Goal: Task Accomplishment & Management: Complete application form

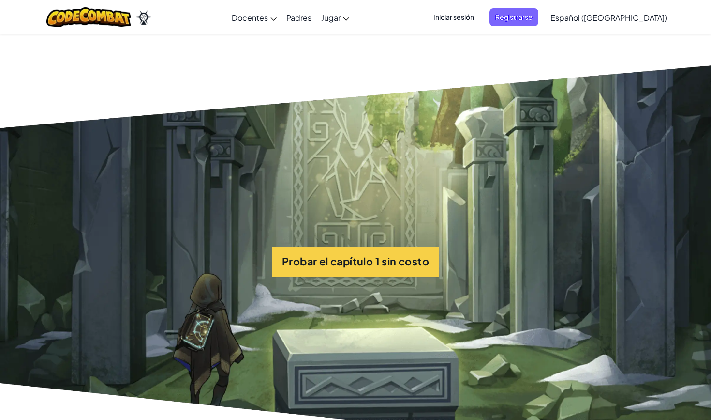
scroll to position [2105, 0]
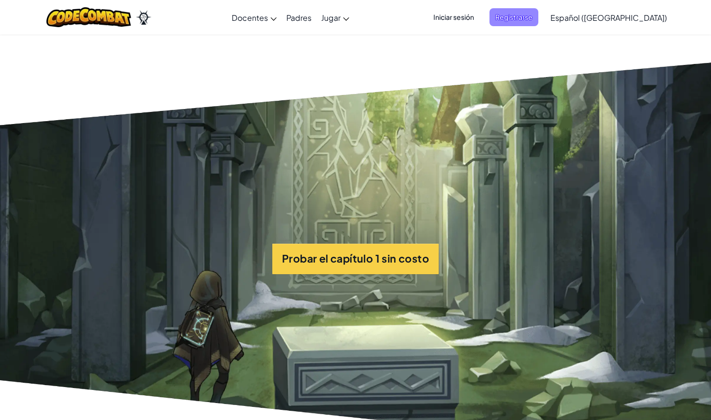
click at [528, 14] on span "Registrarse" at bounding box center [514, 17] width 49 height 18
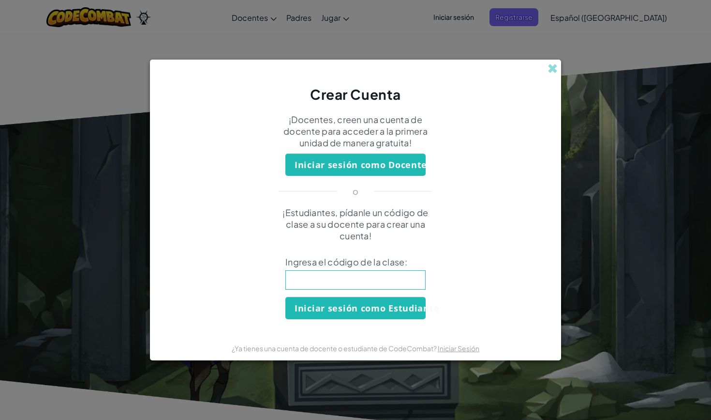
click at [386, 269] on div "¡Estudiantes, pídanle un código de clase a su docente para crear una cuenta! In…" at bounding box center [356, 263] width 392 height 112
click at [390, 275] on input at bounding box center [356, 279] width 140 height 19
type input "EyeHandHome"
click at [378, 308] on button "Iniciar sesión como Estudiante" at bounding box center [356, 308] width 140 height 22
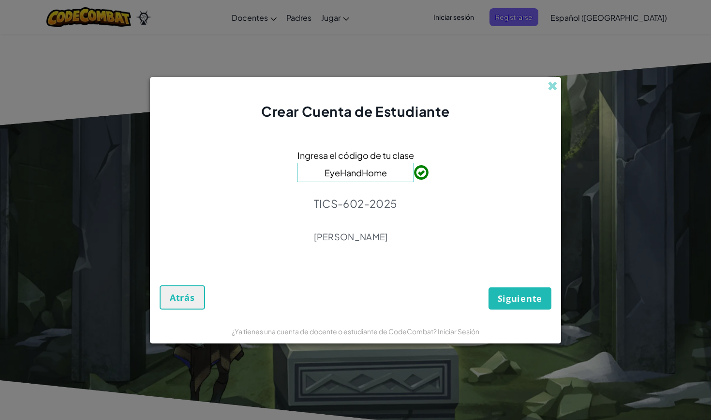
click at [515, 300] on span "Siguiente" at bounding box center [520, 298] width 45 height 12
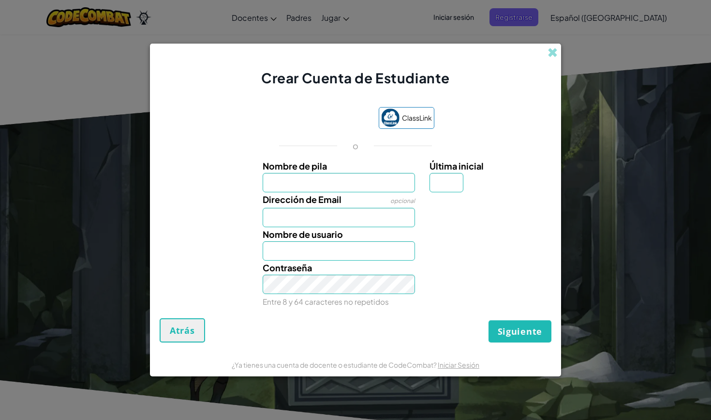
click at [406, 186] on input "Nombre de pila" at bounding box center [339, 182] width 153 height 19
click at [406, 184] on input "Nombre de pila" at bounding box center [339, 182] width 153 height 19
click at [352, 182] on input "Nombre de pila" at bounding box center [339, 182] width 153 height 19
click at [326, 184] on input "Giov" at bounding box center [339, 182] width 153 height 19
type input "[PERSON_NAME]"
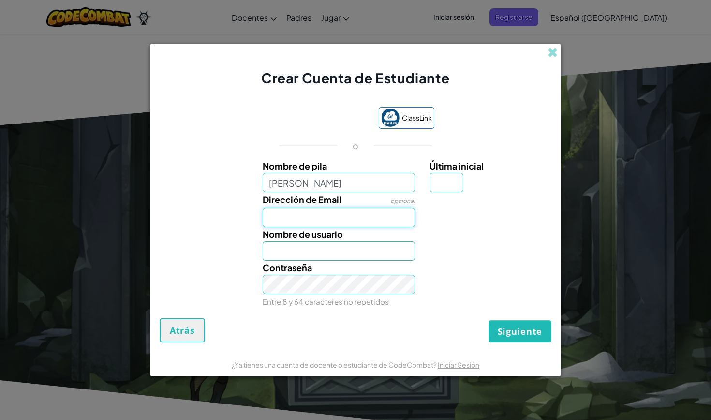
type input "[PERSON_NAME]"
click at [319, 183] on input "[PERSON_NAME]" at bounding box center [339, 182] width 153 height 19
type input "Giova"
click at [313, 226] on input "Dirección de Email" at bounding box center [339, 217] width 153 height 19
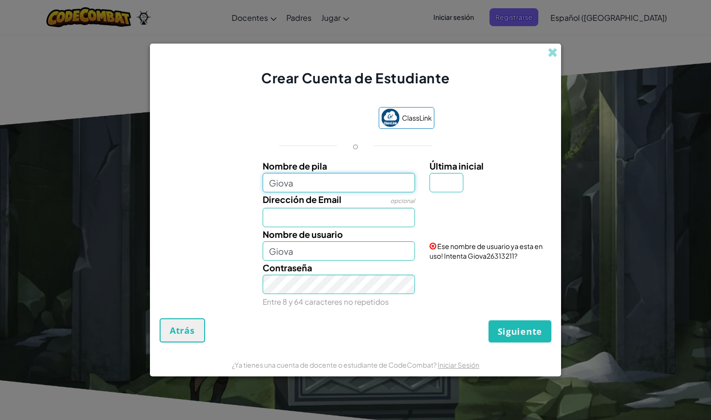
click at [310, 179] on input "Giova" at bounding box center [339, 182] width 153 height 19
type input "G"
type input "[PERSON_NAME]"
click at [209, 237] on div "Nombre de usuario [PERSON_NAME] Ese nombre de usuario ya esta en uso! Intenta G…" at bounding box center [356, 243] width 402 height 33
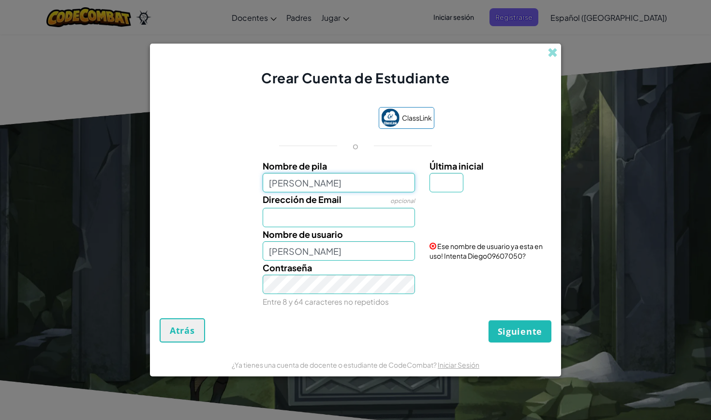
click at [305, 184] on input "[PERSON_NAME]" at bounding box center [339, 182] width 153 height 19
click at [274, 186] on input "[PERSON_NAME]" at bounding box center [339, 182] width 153 height 19
type input "[PERSON_NAME]"
click at [367, 221] on input "Dirección de Email" at bounding box center [339, 217] width 153 height 19
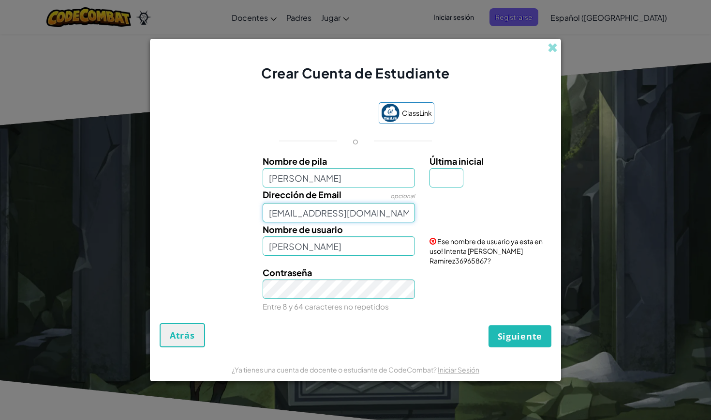
type input "[EMAIL_ADDRESS][DOMAIN_NAME]"
click at [400, 332] on div "Siguiente Atrás" at bounding box center [356, 335] width 392 height 24
click at [440, 173] on input "Última inicial" at bounding box center [447, 177] width 34 height 19
click at [500, 334] on span "Siguiente" at bounding box center [520, 336] width 45 height 12
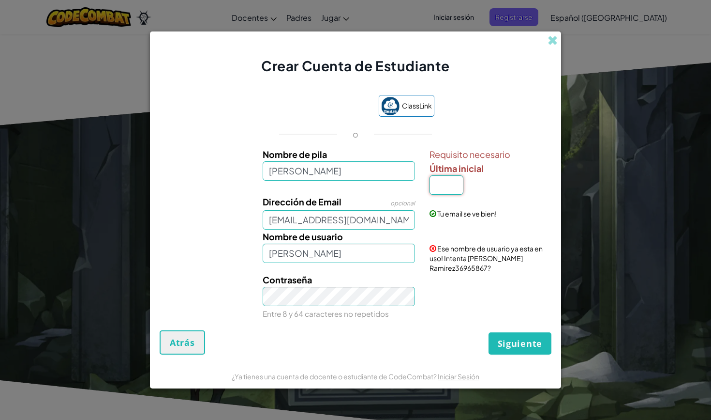
click at [452, 185] on input "Última inicial" at bounding box center [447, 184] width 34 height 19
type input "A"
type input "R"
type input "[PERSON_NAME]"
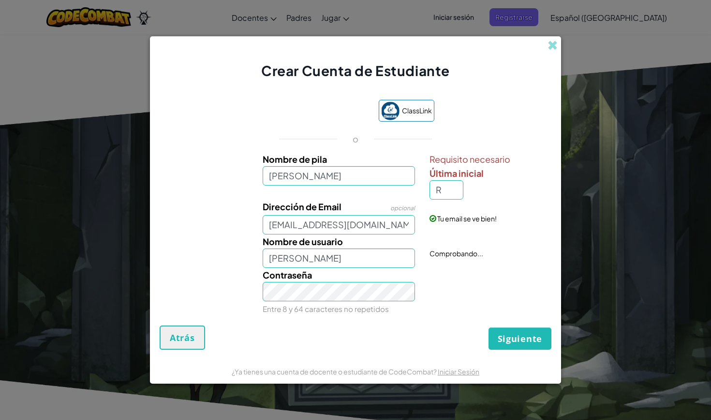
click at [464, 305] on div "Contraseña Entre 8 y 64 caracteres no repetidos" at bounding box center [356, 292] width 402 height 48
click at [522, 341] on span "Siguiente" at bounding box center [520, 338] width 45 height 12
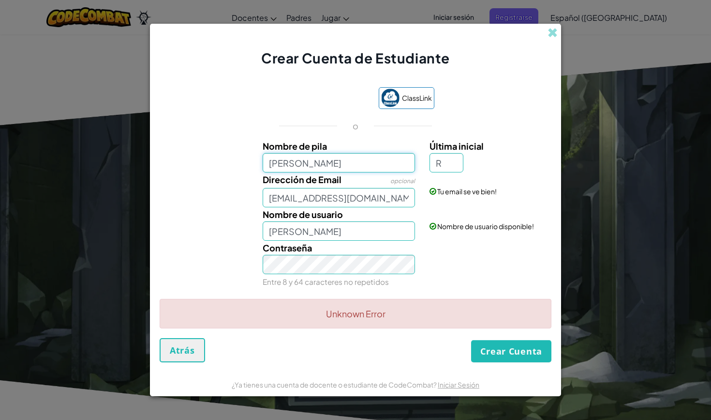
click at [365, 161] on input "[PERSON_NAME]" at bounding box center [339, 162] width 153 height 19
type input "D"
type input "[PERSON_NAME]"
click at [500, 356] on button "Crear Cuenta" at bounding box center [511, 351] width 80 height 22
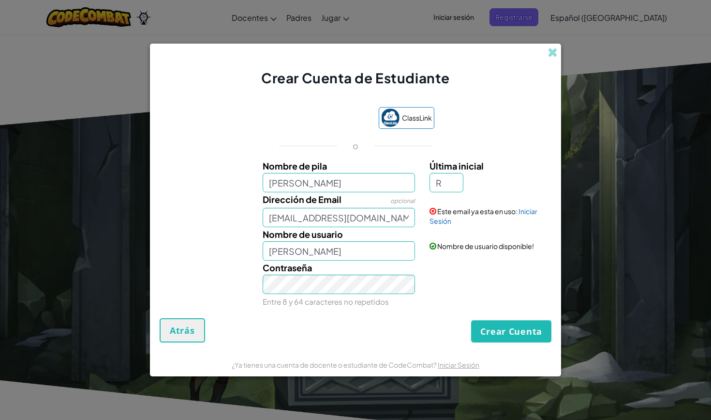
click at [507, 338] on button "Crear Cuenta" at bounding box center [511, 331] width 80 height 22
click at [510, 330] on button "Crear Cuenta" at bounding box center [511, 331] width 80 height 22
click at [354, 177] on input "[PERSON_NAME]" at bounding box center [339, 182] width 153 height 19
type input "G"
click at [349, 183] on input "[PERSON_NAME]" at bounding box center [339, 182] width 153 height 19
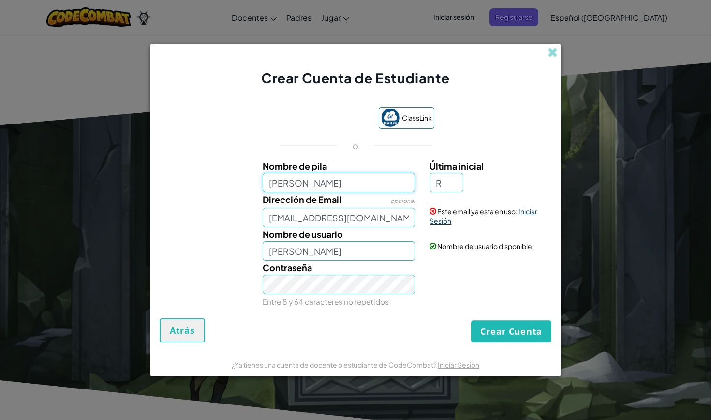
type input "[PERSON_NAME]"
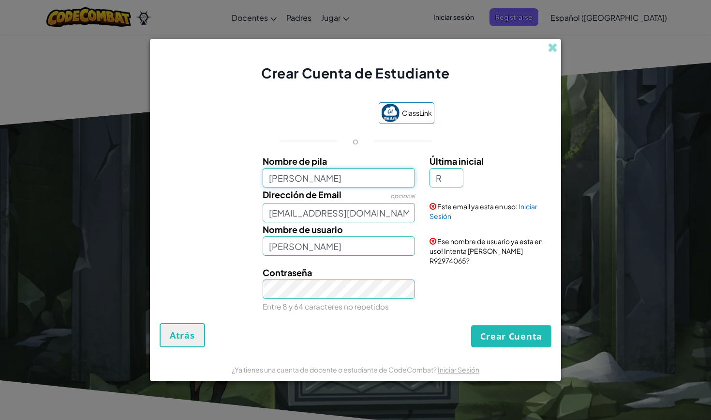
click at [364, 187] on input "[PERSON_NAME]" at bounding box center [339, 177] width 153 height 19
type input "[PERSON_NAME]"
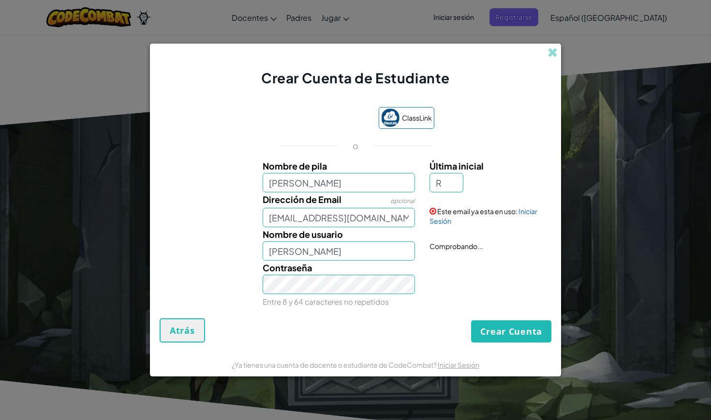
click at [513, 330] on button "Crear Cuenta" at bounding box center [511, 331] width 80 height 22
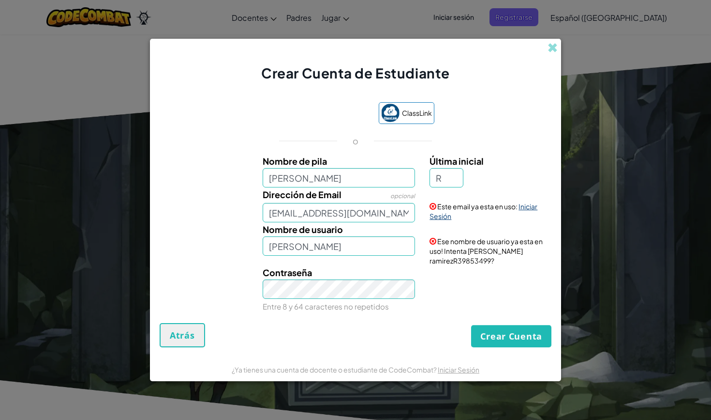
click at [528, 203] on link "Iniciar Sesión" at bounding box center [484, 211] width 108 height 18
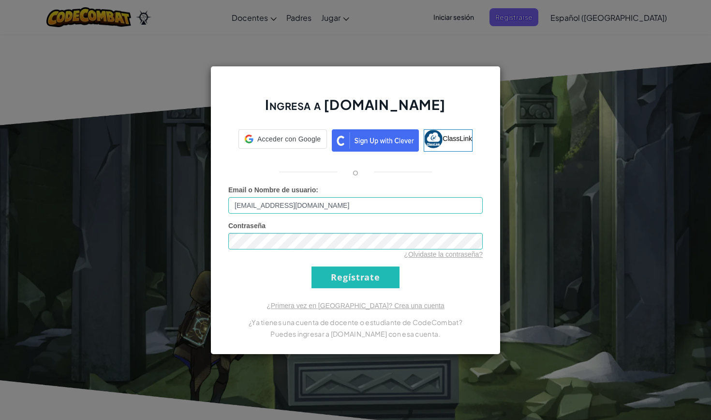
click at [383, 281] on input "Regístrate" at bounding box center [356, 277] width 88 height 22
